Goal: Task Accomplishment & Management: Manage account settings

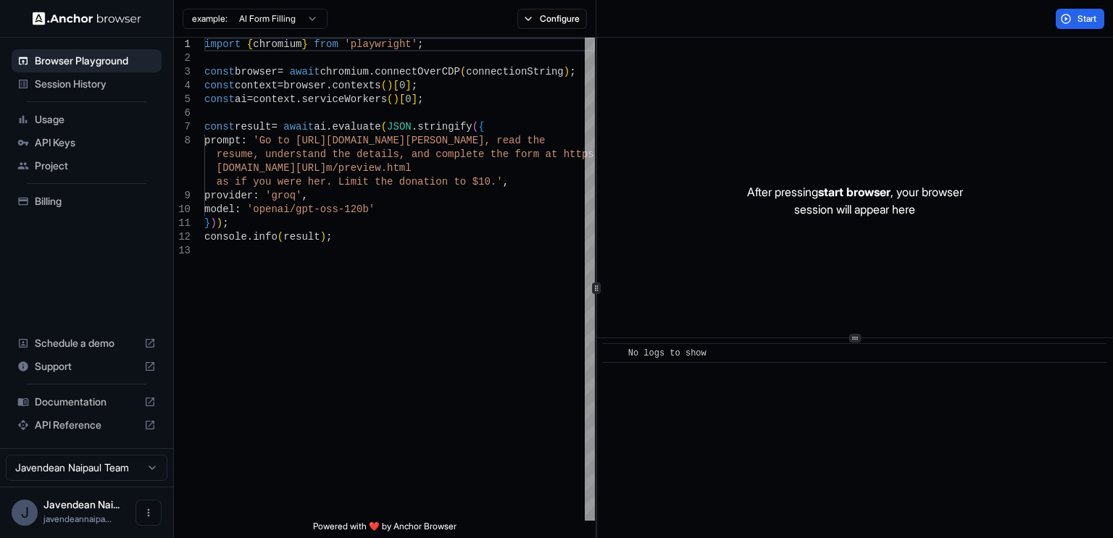
click at [114, 146] on span "API Keys" at bounding box center [95, 143] width 121 height 14
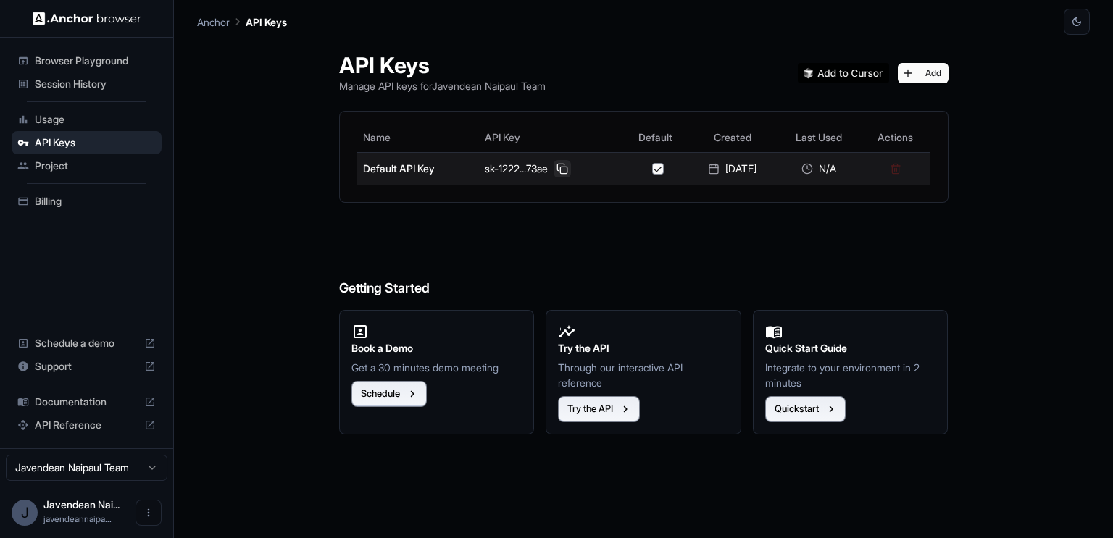
click at [559, 170] on button at bounding box center [562, 168] width 17 height 17
click at [557, 170] on button at bounding box center [562, 168] width 17 height 17
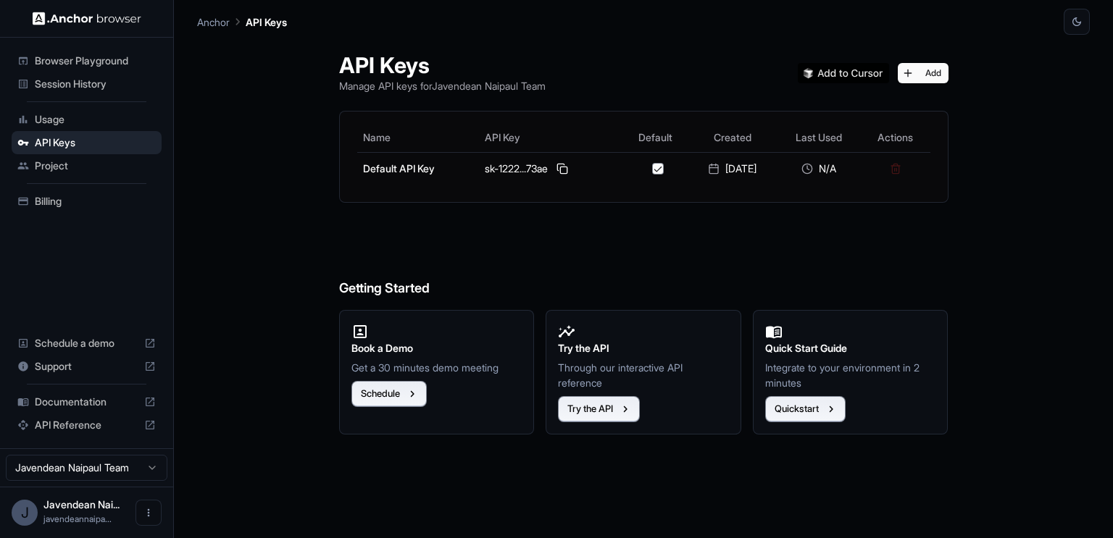
click at [63, 207] on span "Billing" at bounding box center [95, 201] width 121 height 14
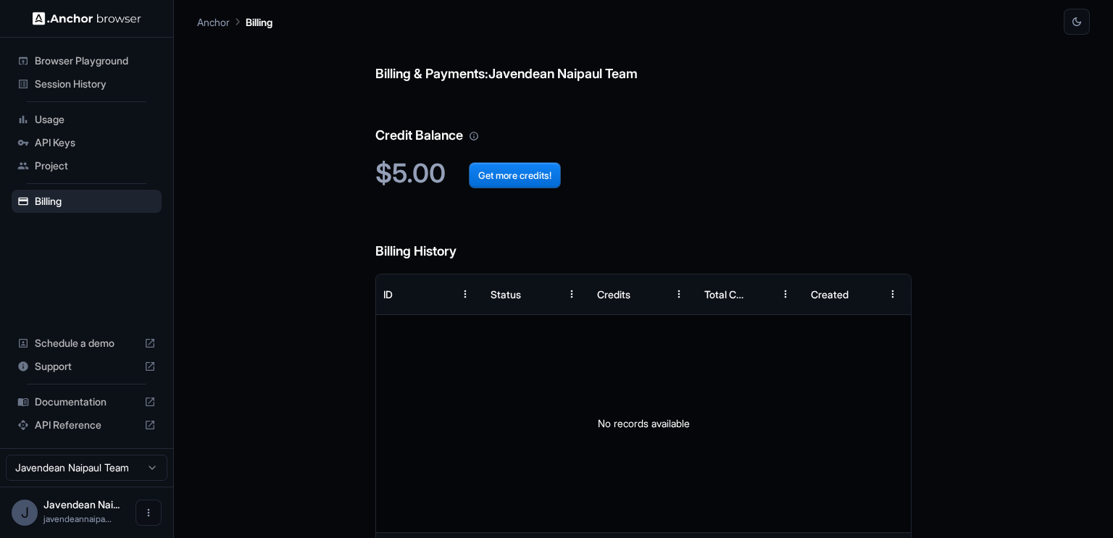
click at [107, 145] on span "API Keys" at bounding box center [95, 143] width 121 height 14
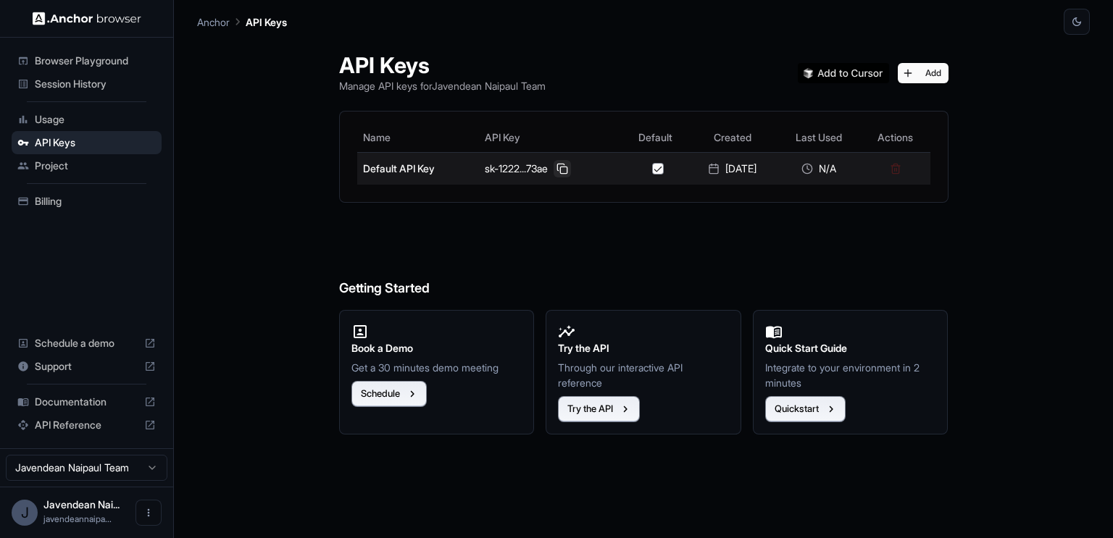
click at [559, 167] on button at bounding box center [562, 168] width 17 height 17
